Goal: Task Accomplishment & Management: Use online tool/utility

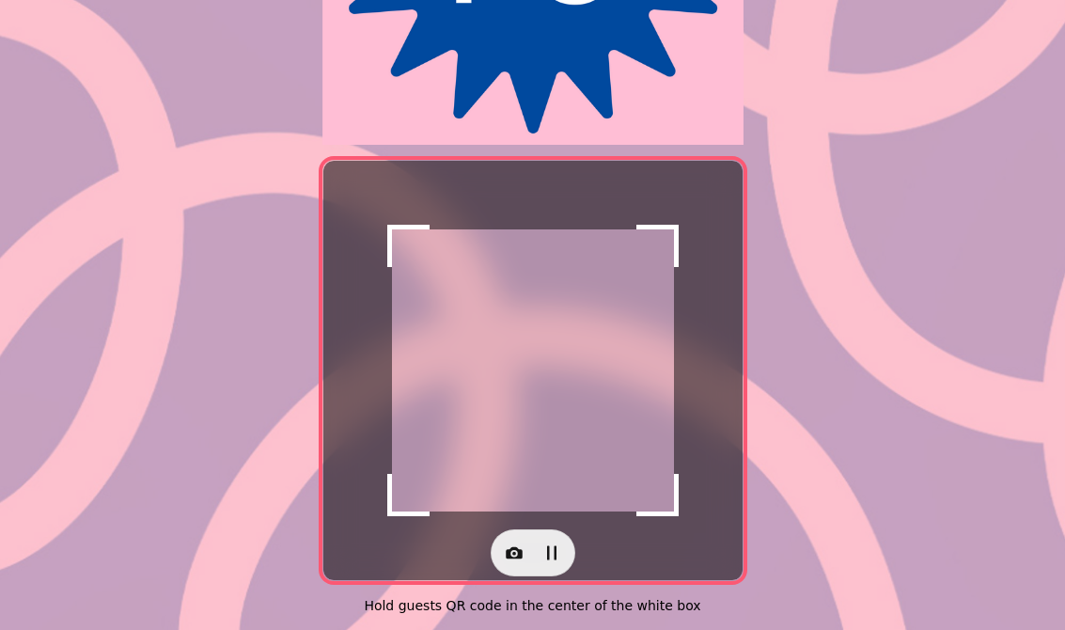
scroll to position [355, 0]
click at [525, 538] on button "button" at bounding box center [514, 553] width 38 height 38
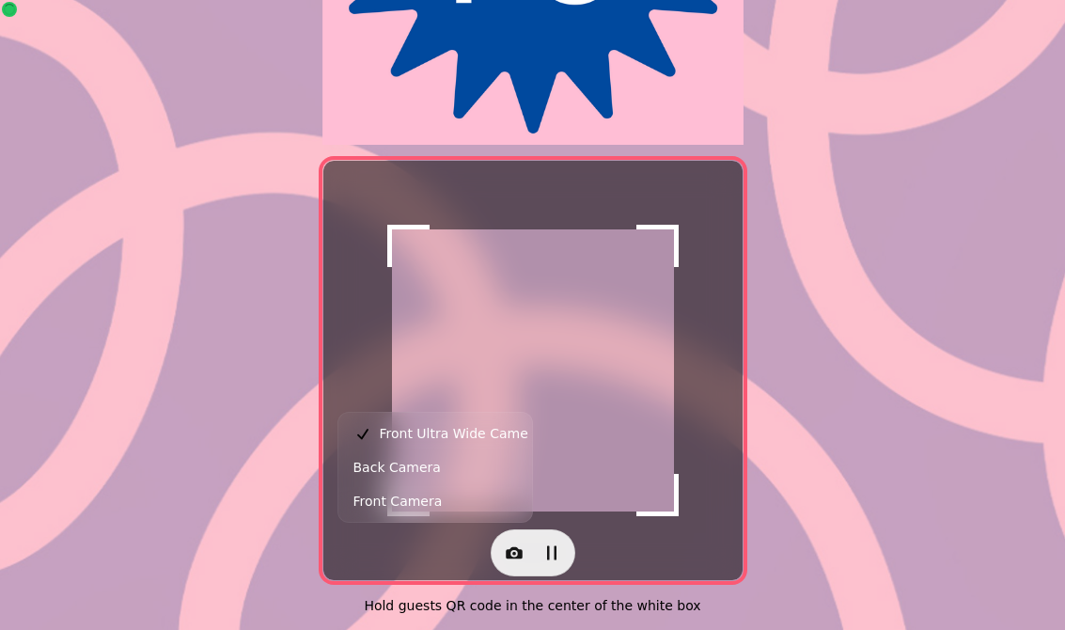
click at [460, 460] on button "Back Camera" at bounding box center [435, 467] width 186 height 34
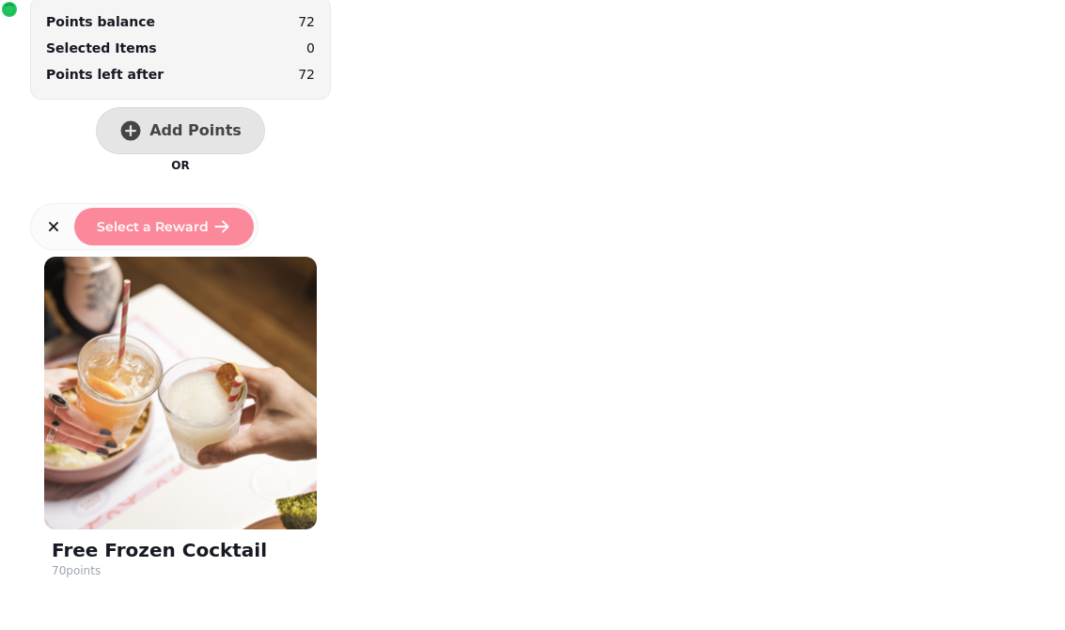
scroll to position [141, 0]
click at [225, 123] on span "Add Points" at bounding box center [195, 130] width 92 height 15
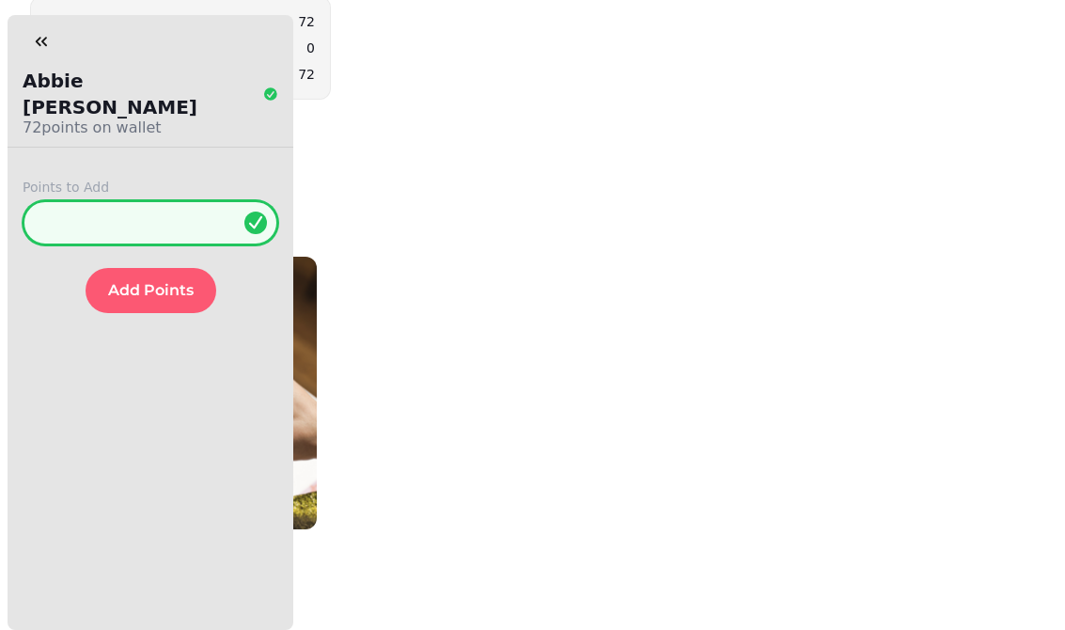
click at [153, 215] on input "*" at bounding box center [151, 222] width 256 height 45
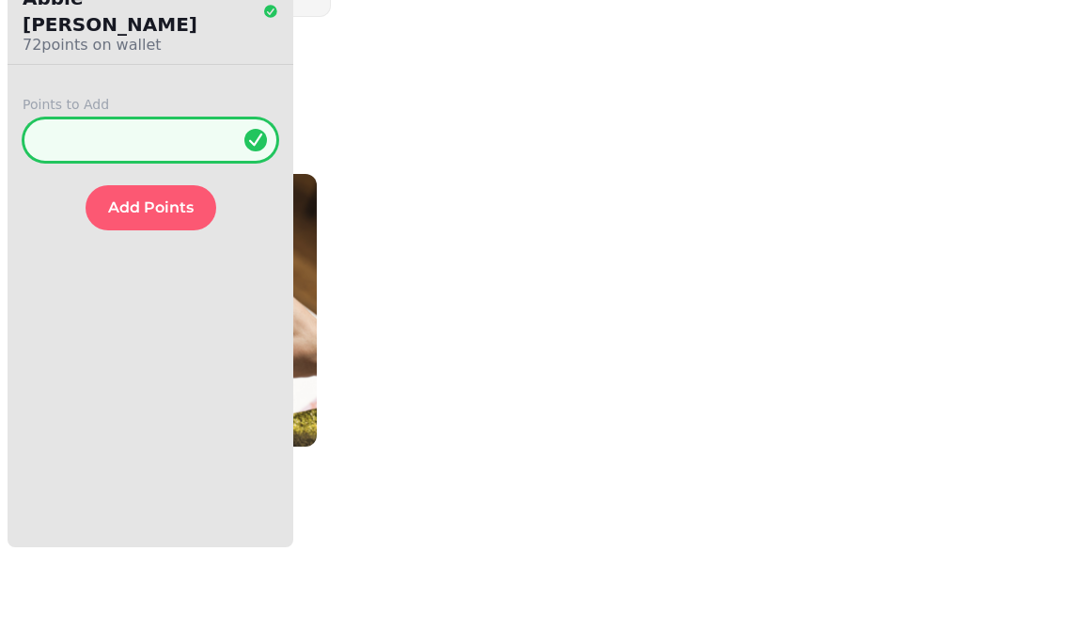
type input "**"
click at [180, 283] on span "Add Points" at bounding box center [151, 290] width 86 height 15
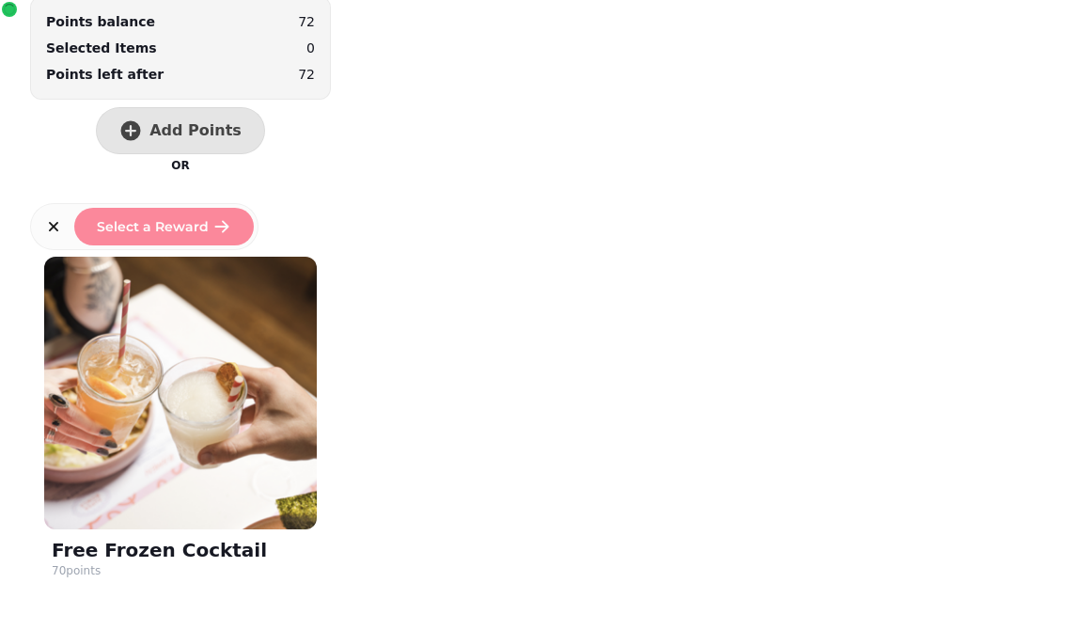
scroll to position [0, 0]
